Goal: Check status: Check status

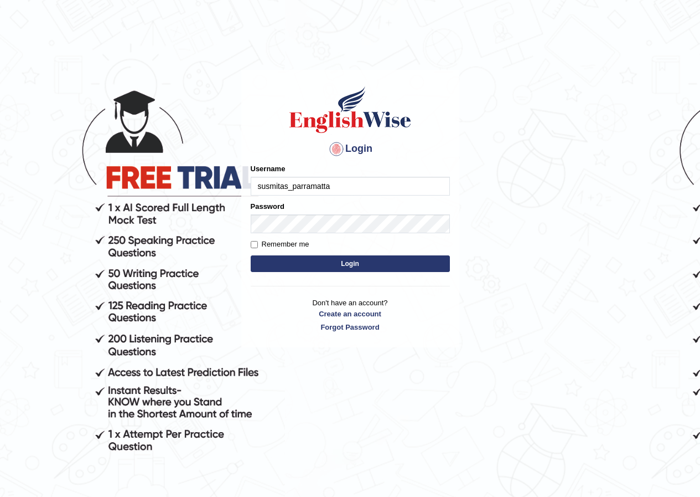
click at [349, 184] on input "susmitas_parramatta" at bounding box center [350, 186] width 199 height 19
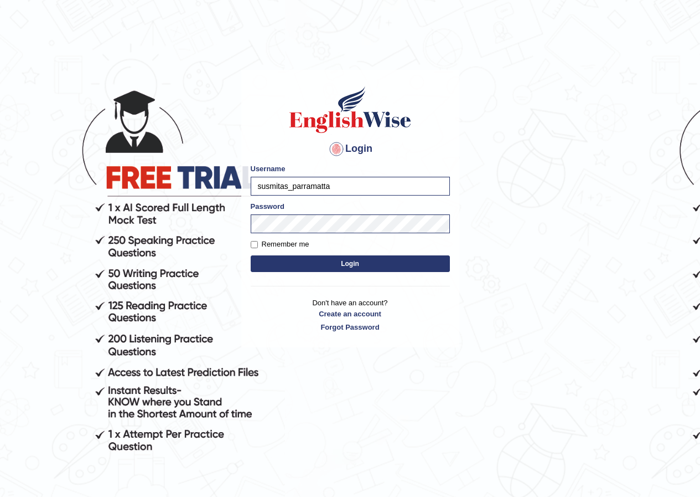
click at [349, 184] on input "susmitas_parramatta" at bounding box center [350, 186] width 199 height 19
type input "shoeb51"
click at [251, 255] on button "Login" at bounding box center [350, 263] width 199 height 17
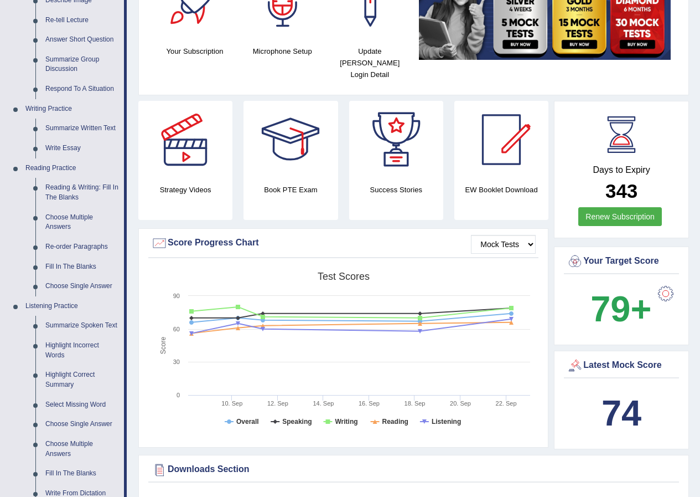
scroll to position [387, 0]
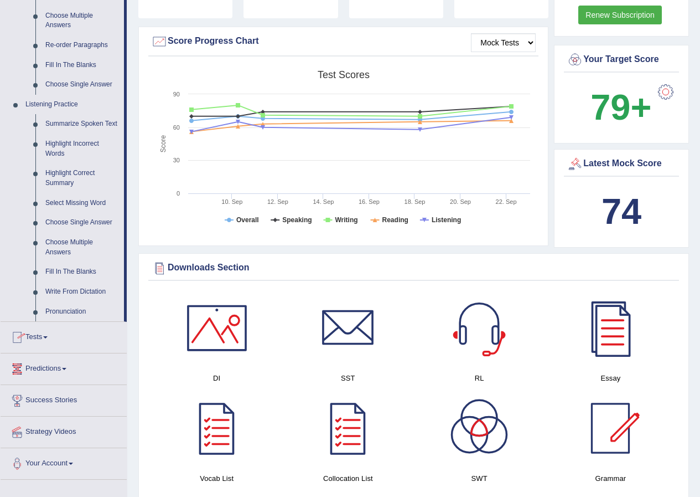
click at [56, 337] on link "Tests" at bounding box center [64, 336] width 126 height 28
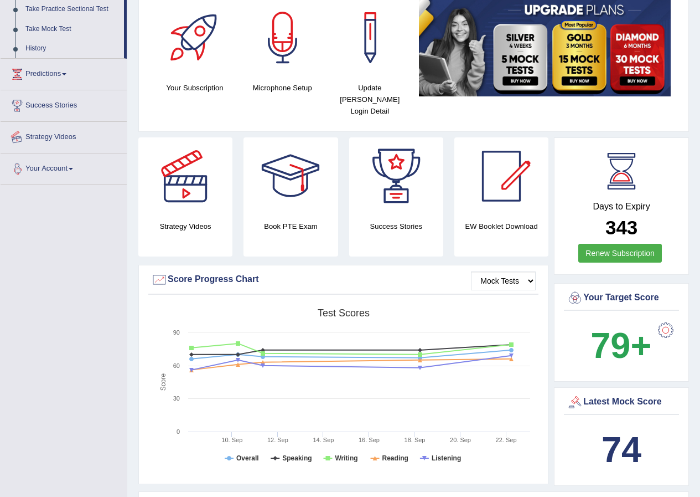
scroll to position [138, 0]
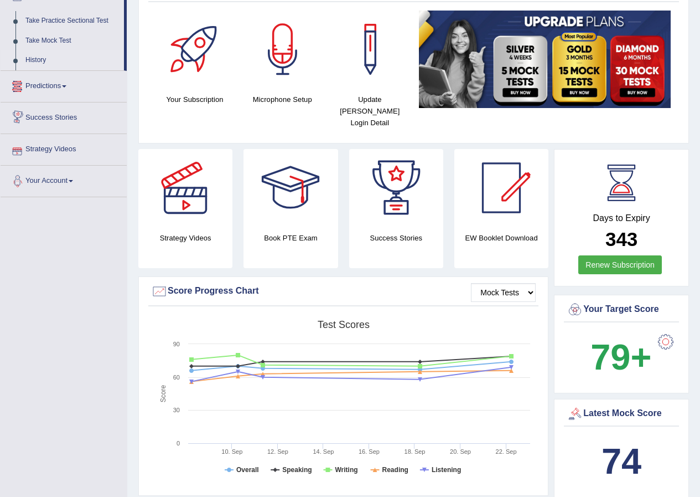
click at [30, 58] on link "History" at bounding box center [72, 60] width 104 height 20
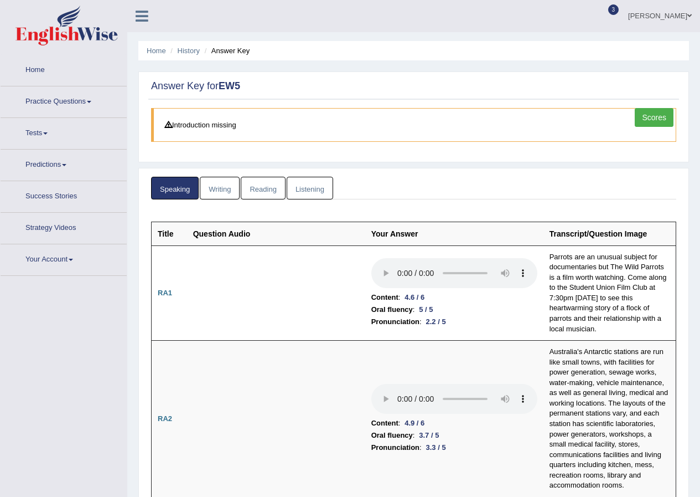
click at [245, 185] on link "Reading" at bounding box center [263, 188] width 44 height 23
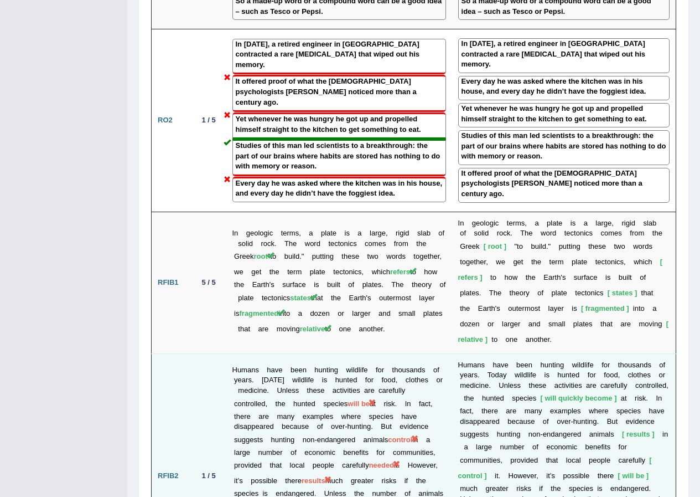
scroll to position [1545, 0]
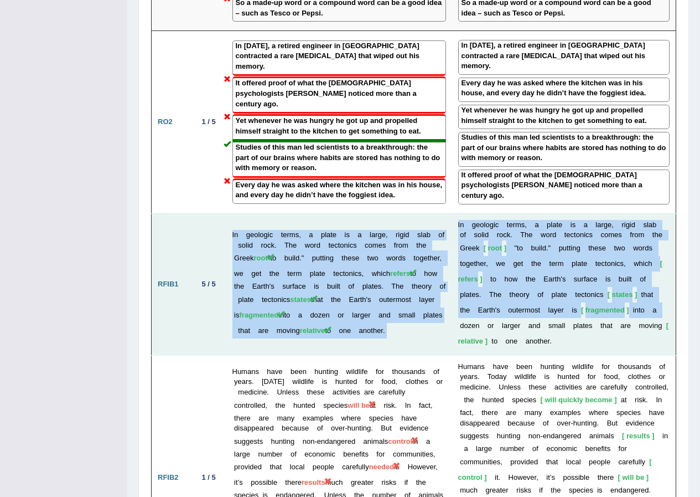
drag, startPoint x: 232, startPoint y: 208, endPoint x: 453, endPoint y: 305, distance: 241.2
click at [453, 305] on tr "RFIB1 5 / 5 In geologic terms, a plate is a large, rigid slab of solid rock. Th…" at bounding box center [414, 284] width 525 height 142
click at [381, 317] on td "In geologic terms, a plate is a large, rigid slab of solid rock. The word tecto…" at bounding box center [339, 284] width 226 height 142
